Goal: Transaction & Acquisition: Purchase product/service

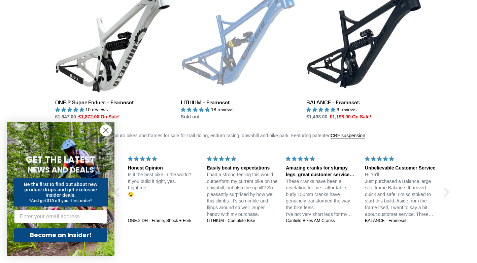
scroll to position [539, 0]
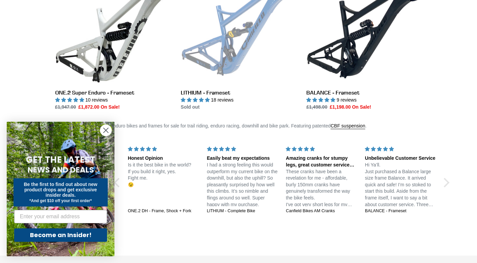
click at [107, 128] on circle "Close dialog" at bounding box center [105, 130] width 11 height 11
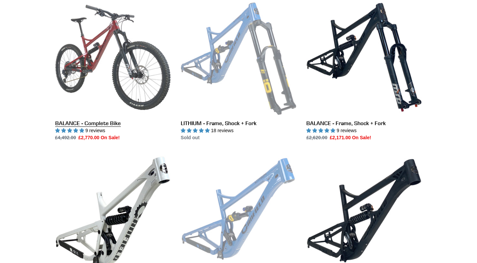
scroll to position [303, 0]
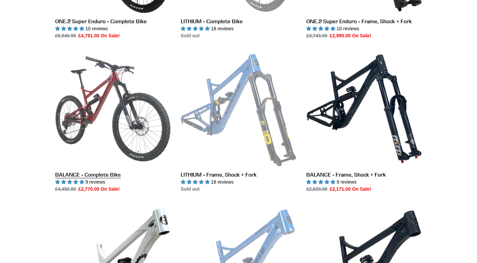
click at [106, 108] on link "BALANCE - Complete Bike" at bounding box center [113, 122] width 116 height 142
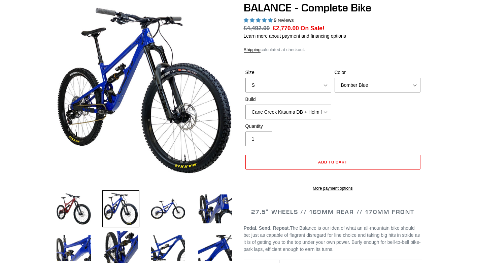
select select "highest-rating"
click at [348, 84] on select "Bomber Blue Goat's Blood Stealth Black" at bounding box center [378, 85] width 86 height 15
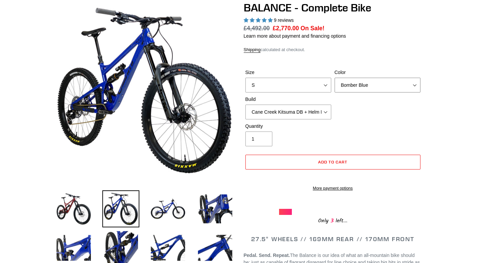
select select "Goat's Blood"
click at [335, 78] on select "Bomber Blue Goat's Blood Stealth Black" at bounding box center [378, 85] width 86 height 15
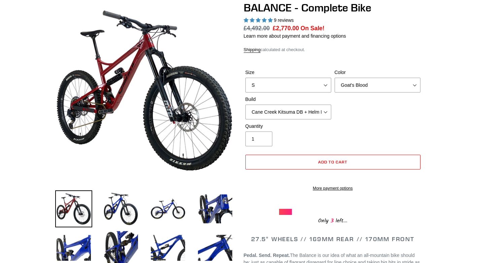
click at [351, 89] on div "Size S M L XL Color Bomber Blue Goat's Blood Stealth Black Build Cane Creek Kit…" at bounding box center [333, 96] width 178 height 54
click at [319, 106] on select "Cane Creek Kitsuma DB + Helm MKII + SRAM GX Cane Creek Kitsuma DB + Helm MKII +…" at bounding box center [288, 112] width 86 height 15
click at [352, 102] on div "Size S M L XL Color Bomber Blue Goat's Blood Stealth Black Build Cane Creek Kit…" at bounding box center [333, 96] width 178 height 54
click at [325, 107] on select "Cane Creek Kitsuma DB + Helm MKII + SRAM GX Cane Creek Kitsuma DB + Helm MKII +…" at bounding box center [288, 112] width 86 height 15
click at [245, 105] on select "Cane Creek Kitsuma DB + Helm MKII + SRAM GX Cane Creek Kitsuma DB + Helm MKII +…" at bounding box center [288, 112] width 86 height 15
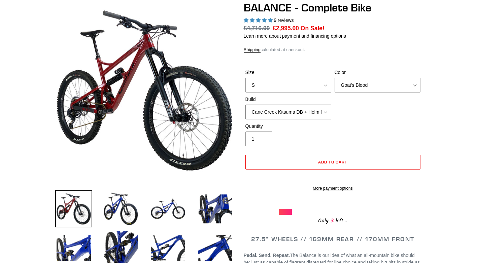
click at [321, 109] on select "Cane Creek Kitsuma DB + Helm MKII + SRAM GX Cane Creek Kitsuma DB + Helm MKII +…" at bounding box center [288, 112] width 86 height 15
click at [245, 105] on select "Cane Creek Kitsuma DB + Helm MKII + SRAM GX Cane Creek Kitsuma DB + Helm MKII +…" at bounding box center [288, 112] width 86 height 15
click at [322, 109] on select "Cane Creek Kitsuma DB + Helm MKII + SRAM GX Cane Creek Kitsuma DB + Helm MKII +…" at bounding box center [288, 112] width 86 height 15
click at [245, 105] on select "Cane Creek Kitsuma DB + Helm MKII + SRAM GX Cane Creek Kitsuma DB + Helm MKII +…" at bounding box center [288, 112] width 86 height 15
click at [317, 112] on select "Cane Creek Kitsuma DB + Helm MKII + SRAM GX Cane Creek Kitsuma DB + Helm MKII +…" at bounding box center [288, 112] width 86 height 15
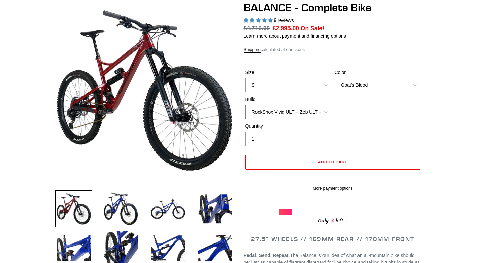
click at [245, 105] on select "Cane Creek Kitsuma DB + Helm MKII + SRAM GX Cane Creek Kitsuma DB + Helm MKII +…" at bounding box center [288, 112] width 86 height 15
click at [312, 114] on select "Cane Creek Kitsuma DB + Helm MKII + SRAM GX Cane Creek Kitsuma DB + Helm MKII +…" at bounding box center [288, 112] width 86 height 15
select select "RockShox Vivid ULT + Zeb ULT + SRAM XO"
click at [245, 105] on select "Cane Creek Kitsuma DB + Helm MKII + SRAM GX Cane Creek Kitsuma DB + Helm MKII +…" at bounding box center [288, 112] width 86 height 15
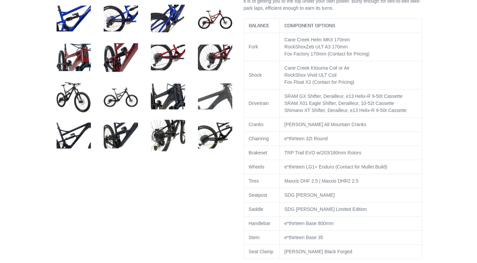
scroll to position [337, 0]
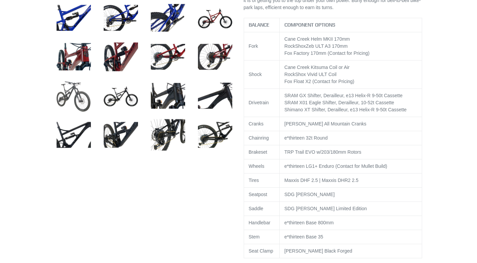
click at [77, 92] on img at bounding box center [73, 95] width 37 height 37
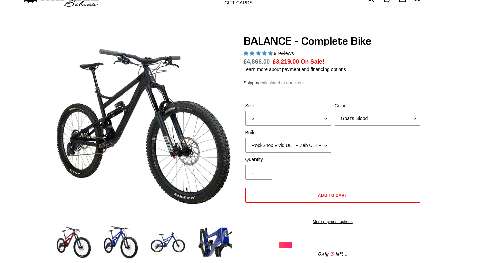
scroll to position [34, 0]
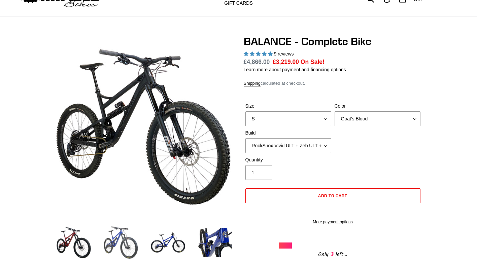
click at [113, 235] on img at bounding box center [120, 242] width 37 height 37
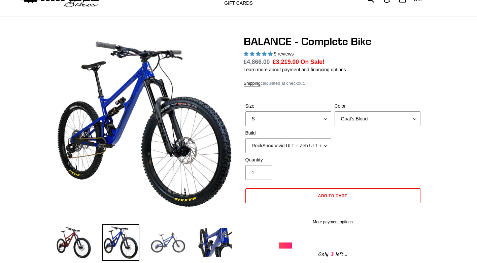
click at [168, 239] on img at bounding box center [168, 242] width 37 height 37
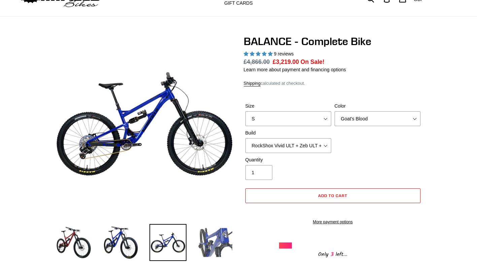
click at [215, 243] on img at bounding box center [215, 242] width 37 height 37
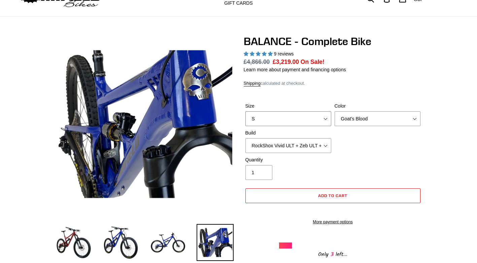
click at [296, 114] on select "S M L XL" at bounding box center [288, 118] width 86 height 15
select select "L"
click at [245, 111] on select "S M L XL" at bounding box center [288, 118] width 86 height 15
drag, startPoint x: 351, startPoint y: 142, endPoint x: 349, endPoint y: 124, distance: 18.3
click at [351, 141] on div "Size S M L XL Color Bomber Blue Goat's Blood Stealth Black Build Cane Creek Kit…" at bounding box center [333, 130] width 178 height 54
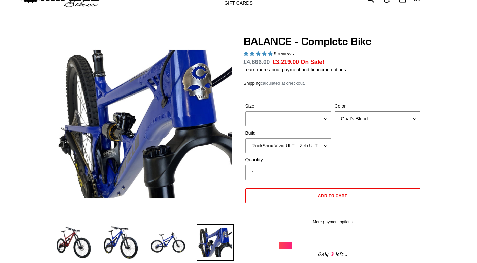
click at [349, 116] on select "Bomber Blue Goat's Blood Stealth Black" at bounding box center [378, 118] width 86 height 15
select select "Stealth Black"
click at [335, 111] on select "Bomber Blue Goat's Blood Stealth Black" at bounding box center [378, 118] width 86 height 15
click at [323, 140] on select "Cane Creek Kitsuma DB + Helm MKII + SRAM GX Cane Creek Kitsuma DB + Helm MKII +…" at bounding box center [288, 145] width 86 height 15
select select "Cane Creek Kitsuma DB + Helm MKII + SRAM GX"
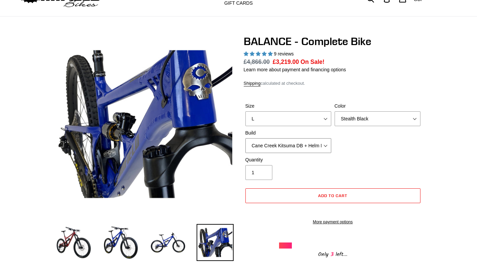
click at [245, 138] on select "Cane Creek Kitsuma DB + Helm MKII + SRAM GX Cane Creek Kitsuma DB + Helm MKII +…" at bounding box center [288, 145] width 86 height 15
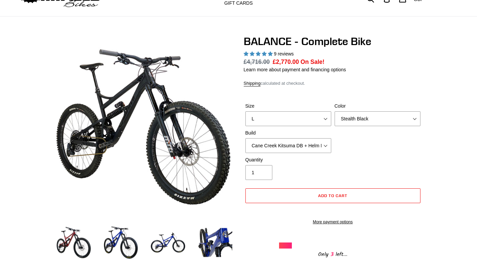
click at [320, 157] on label "Quantity" at bounding box center [288, 160] width 86 height 7
click at [272, 165] on input "1" at bounding box center [258, 172] width 27 height 15
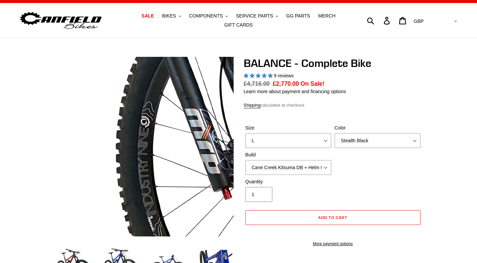
scroll to position [0, 0]
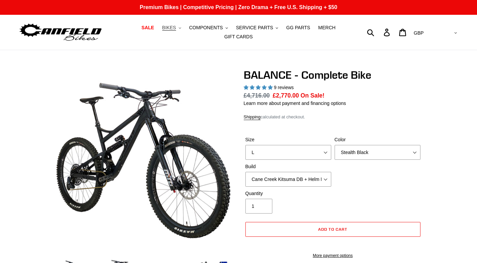
click at [162, 31] on span "BIKES" at bounding box center [169, 28] width 14 height 6
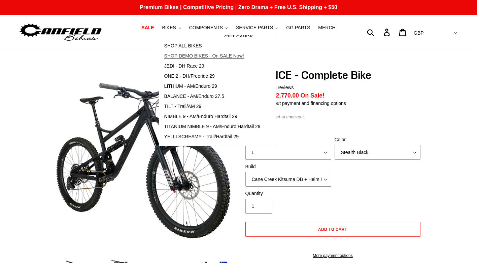
click at [170, 59] on span "SHOP DEMO BIKES - On SALE Now!" at bounding box center [204, 56] width 80 height 6
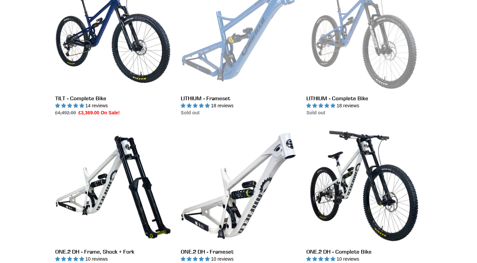
scroll to position [775, 0]
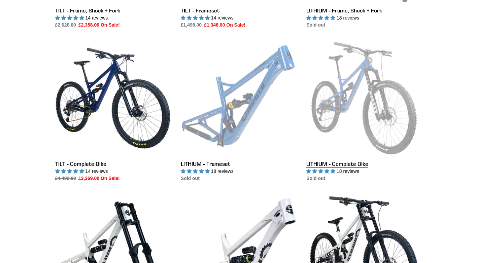
click at [357, 85] on link "LITHIUM - Complete Bike" at bounding box center [364, 111] width 116 height 142
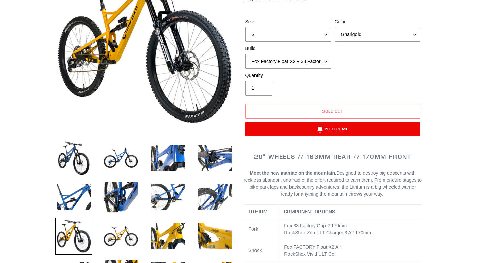
select select "highest-rating"
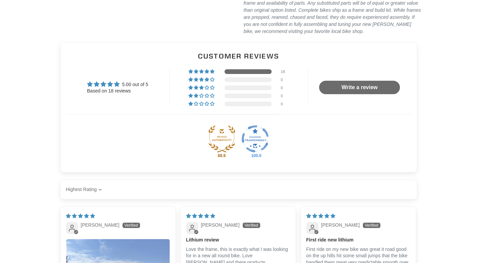
scroll to position [1684, 0]
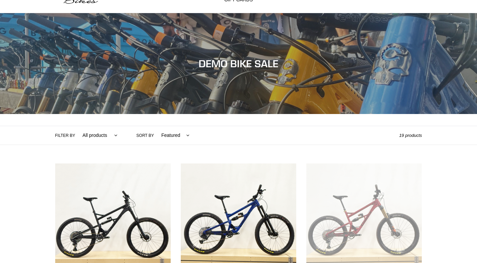
scroll to position [34, 0]
